Goal: Navigation & Orientation: Understand site structure

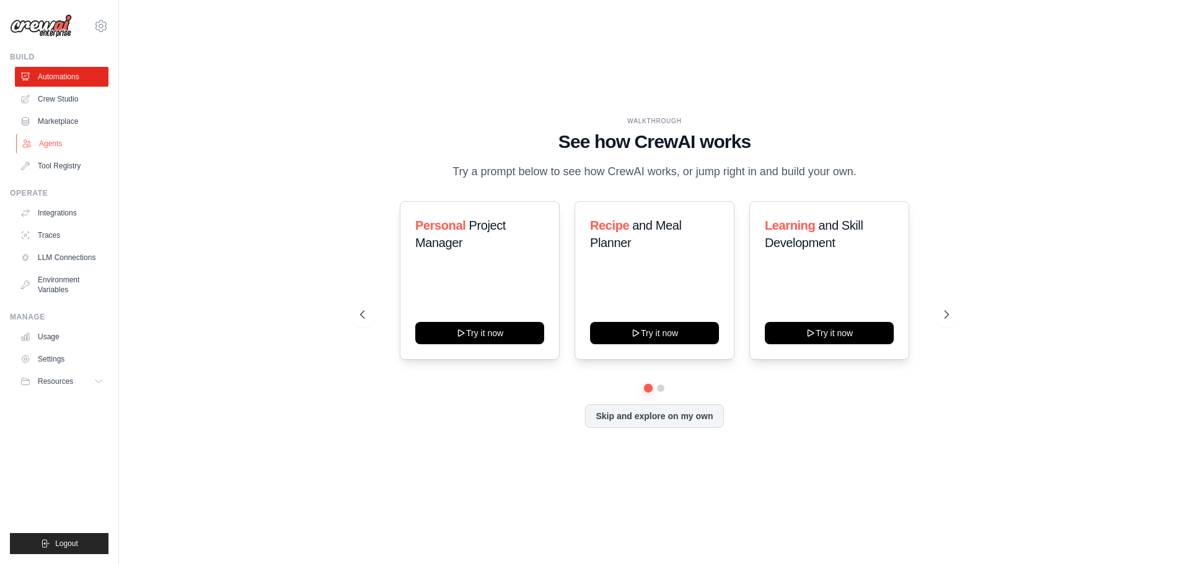
click at [68, 142] on link "Agents" at bounding box center [63, 144] width 94 height 20
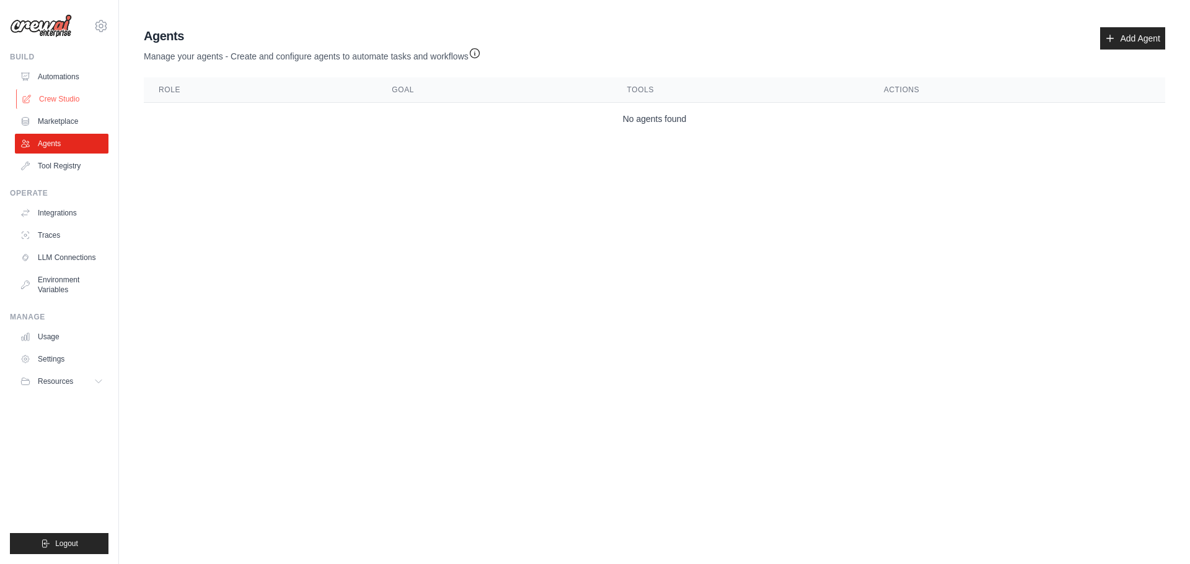
click at [58, 103] on link "Crew Studio" at bounding box center [63, 99] width 94 height 20
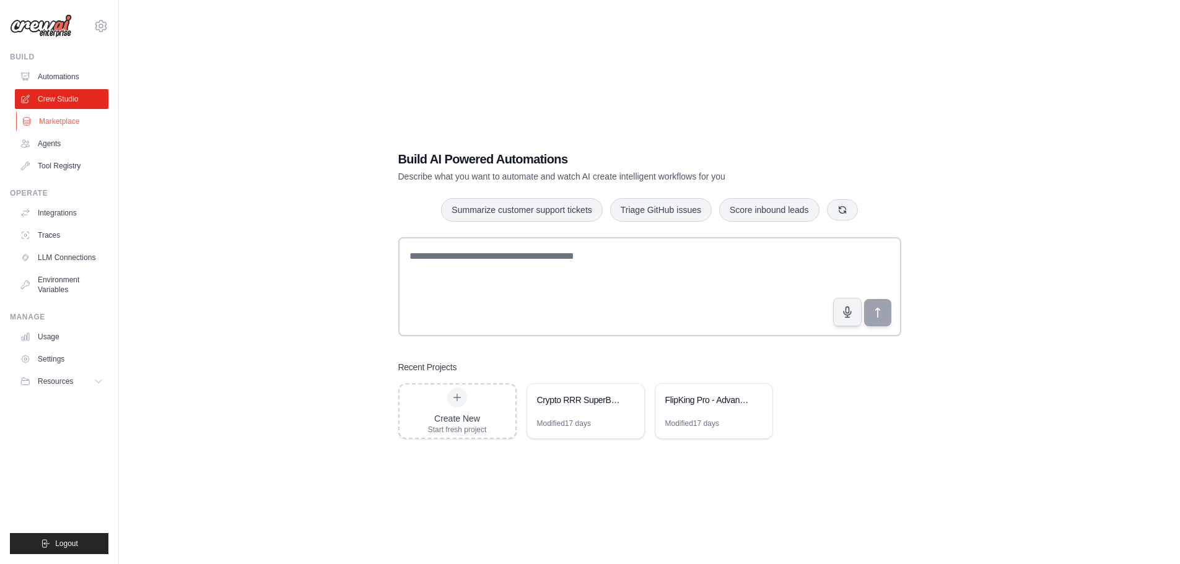
click at [48, 128] on link "Marketplace" at bounding box center [63, 122] width 94 height 20
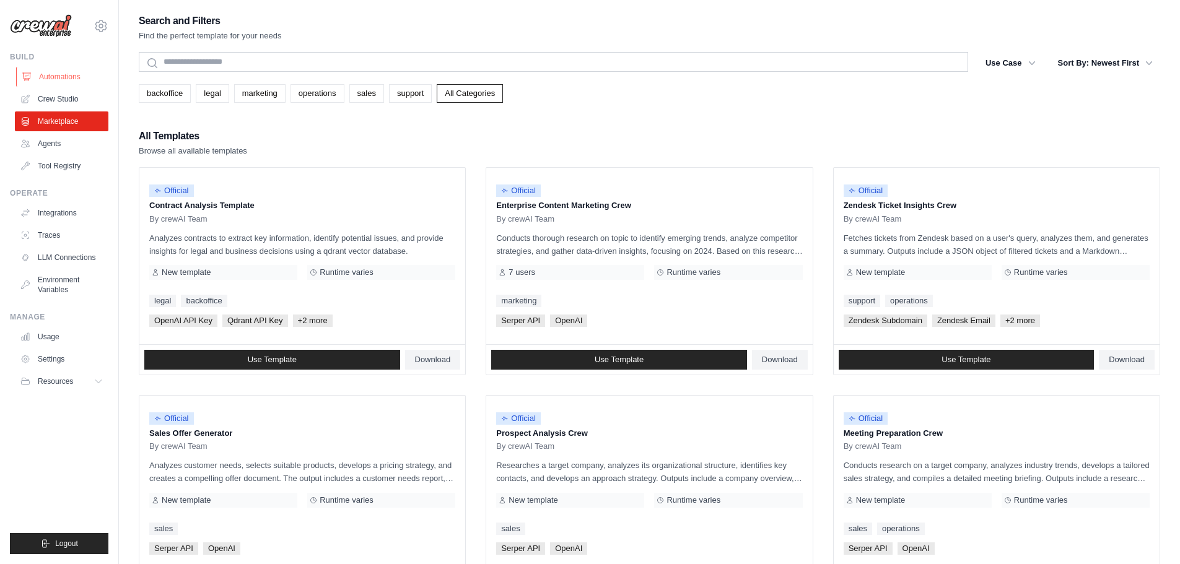
click at [66, 81] on link "Automations" at bounding box center [63, 77] width 94 height 20
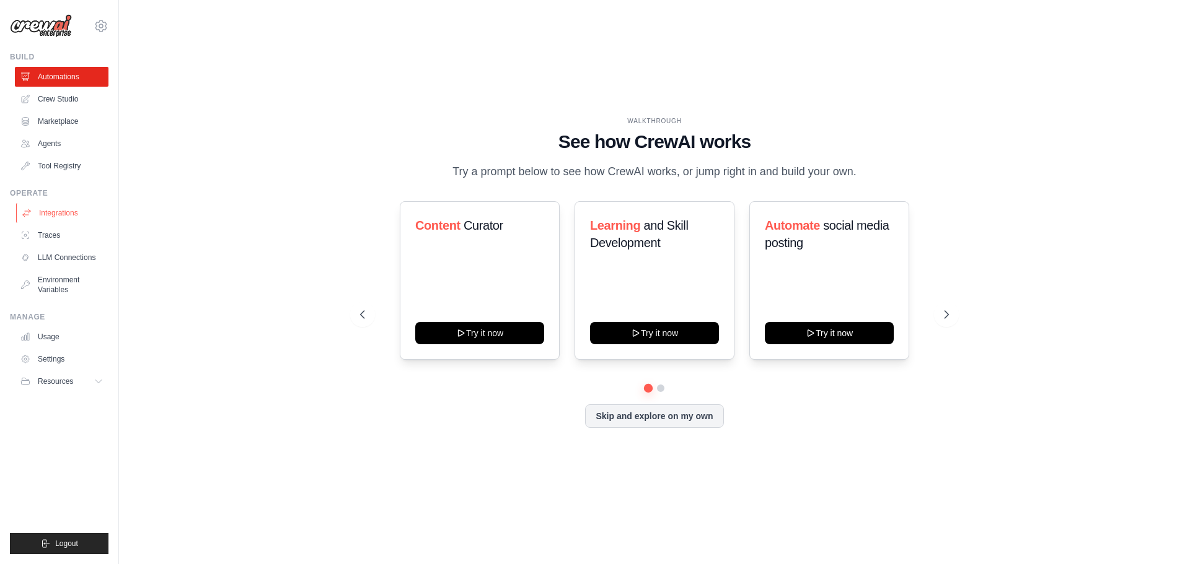
click at [47, 214] on link "Integrations" at bounding box center [63, 213] width 94 height 20
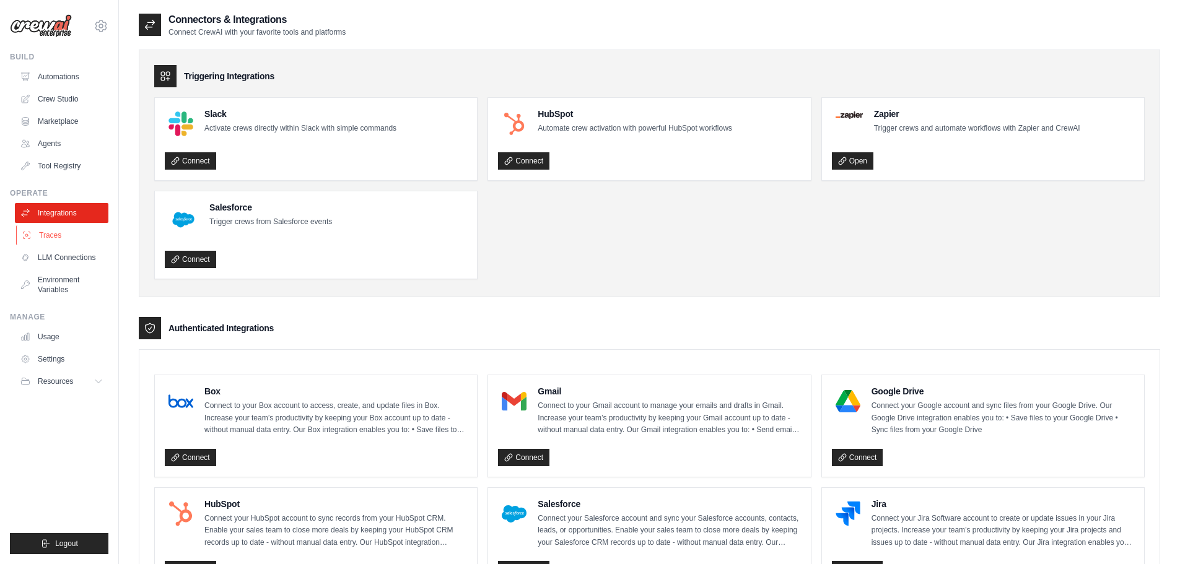
click at [48, 236] on link "Traces" at bounding box center [63, 236] width 94 height 20
click at [55, 292] on link "Environment Variables" at bounding box center [63, 285] width 94 height 30
click at [50, 344] on link "Usage" at bounding box center [63, 337] width 94 height 20
click at [47, 338] on link "Usage" at bounding box center [63, 337] width 94 height 20
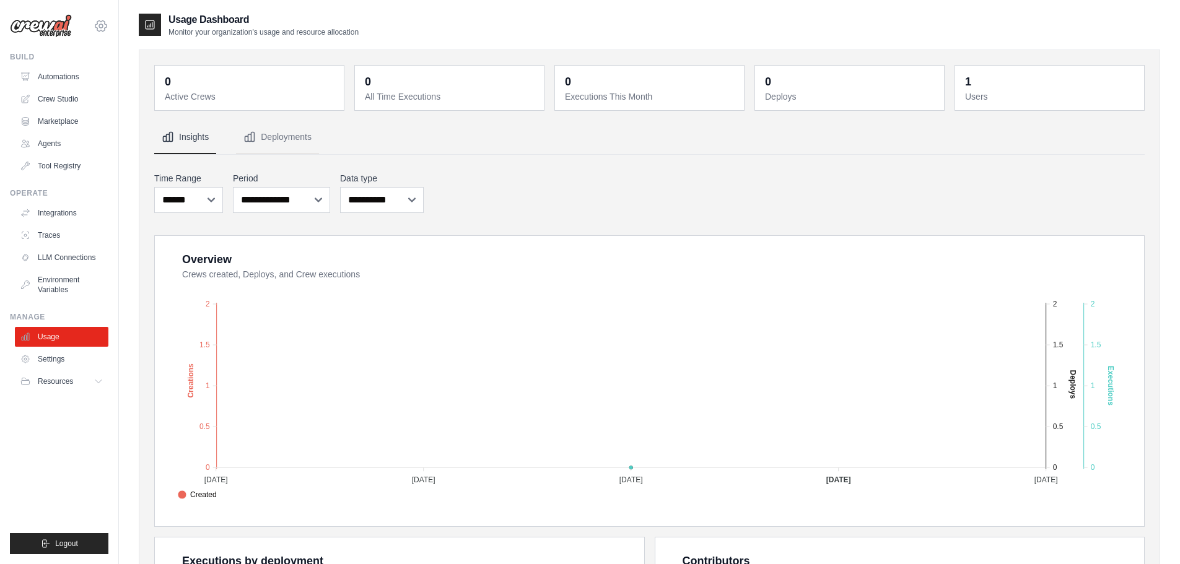
click at [102, 28] on icon at bounding box center [101, 26] width 15 height 15
click at [98, 79] on link "Settings" at bounding box center [100, 83] width 109 height 22
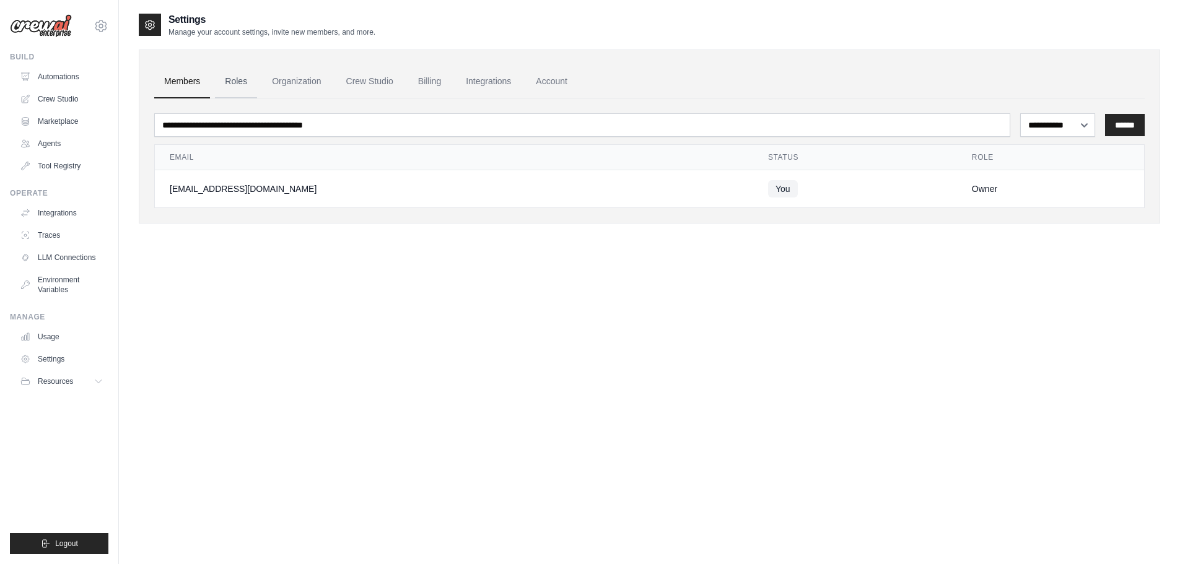
click at [233, 79] on link "Roles" at bounding box center [236, 81] width 42 height 33
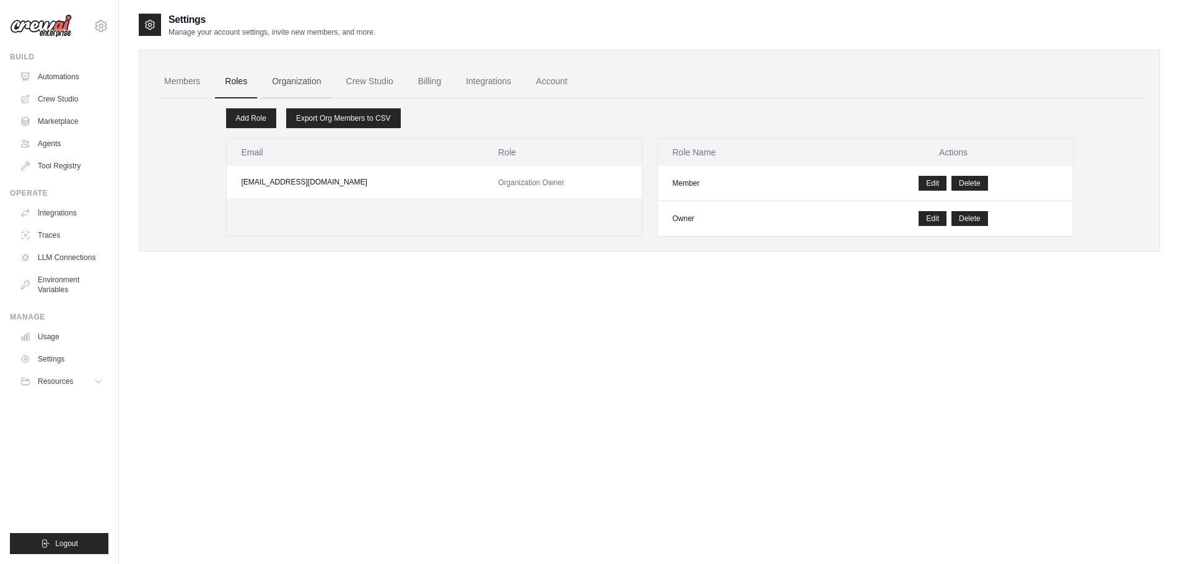
click at [285, 82] on link "Organization" at bounding box center [296, 81] width 69 height 33
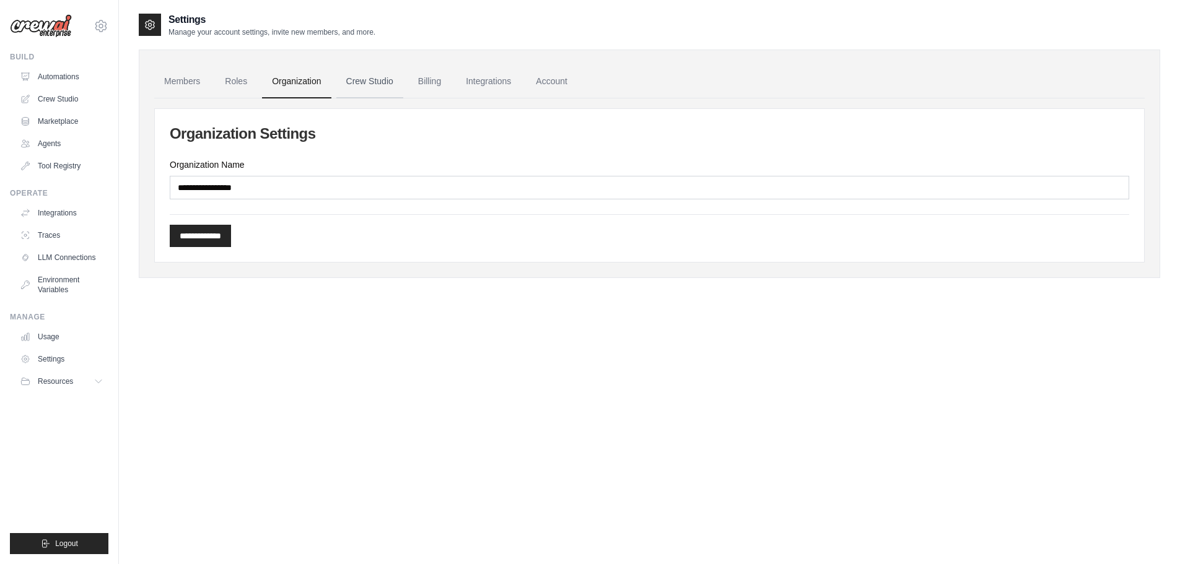
click at [371, 87] on link "Crew Studio" at bounding box center [369, 81] width 67 height 33
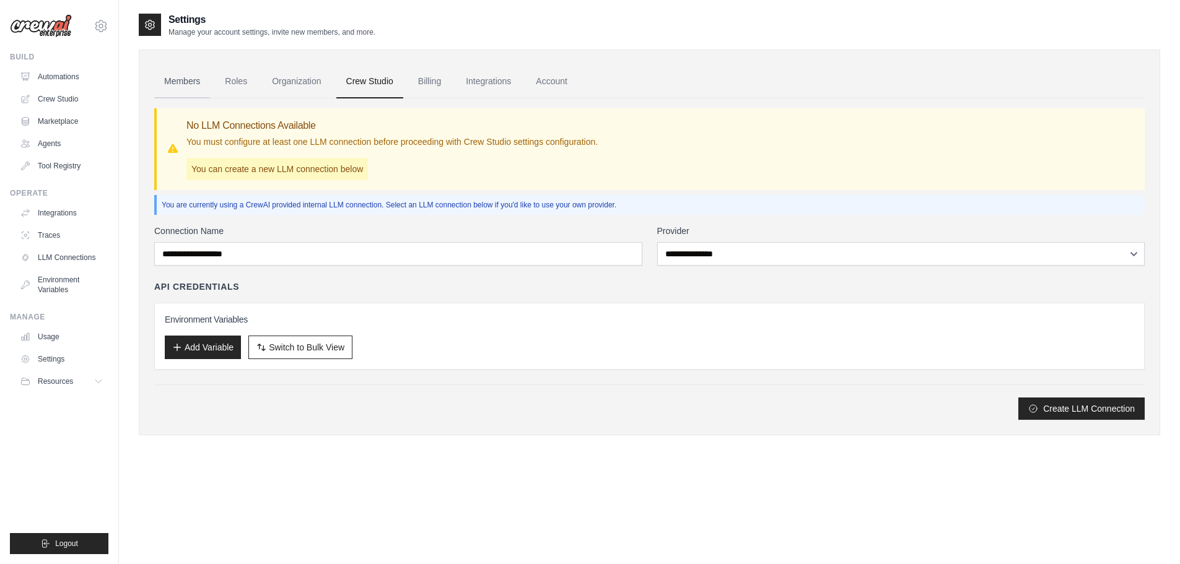
click at [188, 82] on link "Members" at bounding box center [182, 81] width 56 height 33
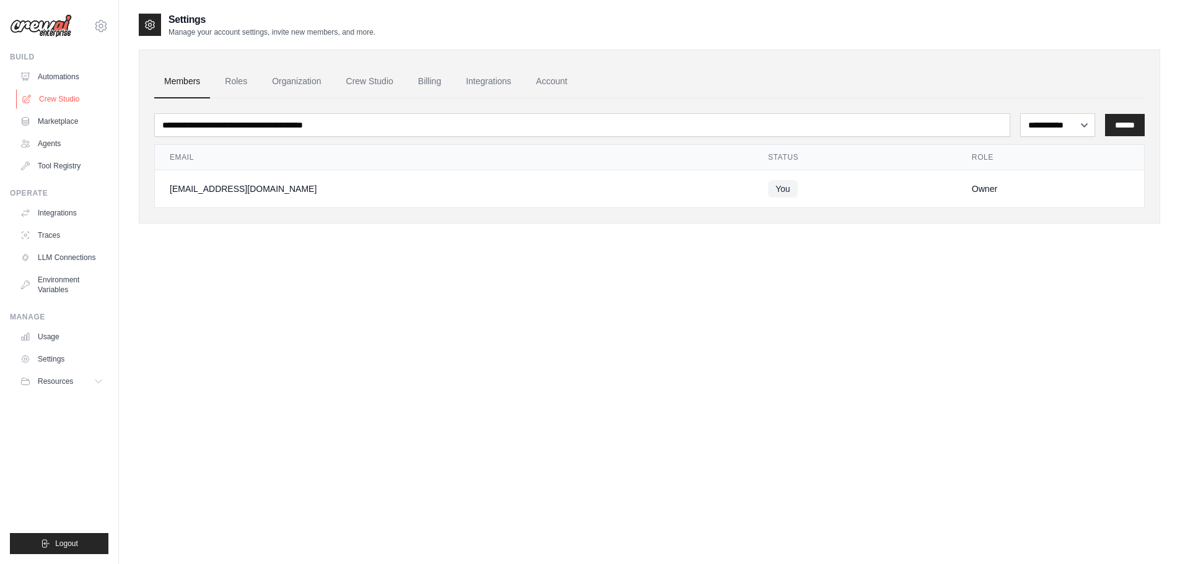
click at [86, 97] on link "Crew Studio" at bounding box center [63, 99] width 94 height 20
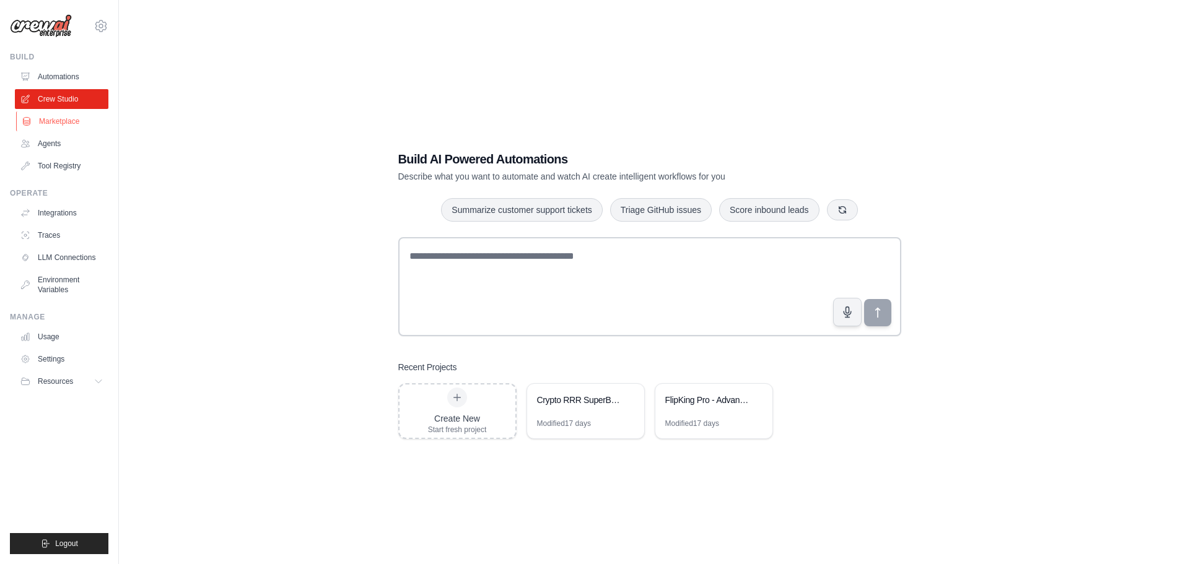
click at [72, 116] on link "Marketplace" at bounding box center [63, 122] width 94 height 20
